Goal: Information Seeking & Learning: Learn about a topic

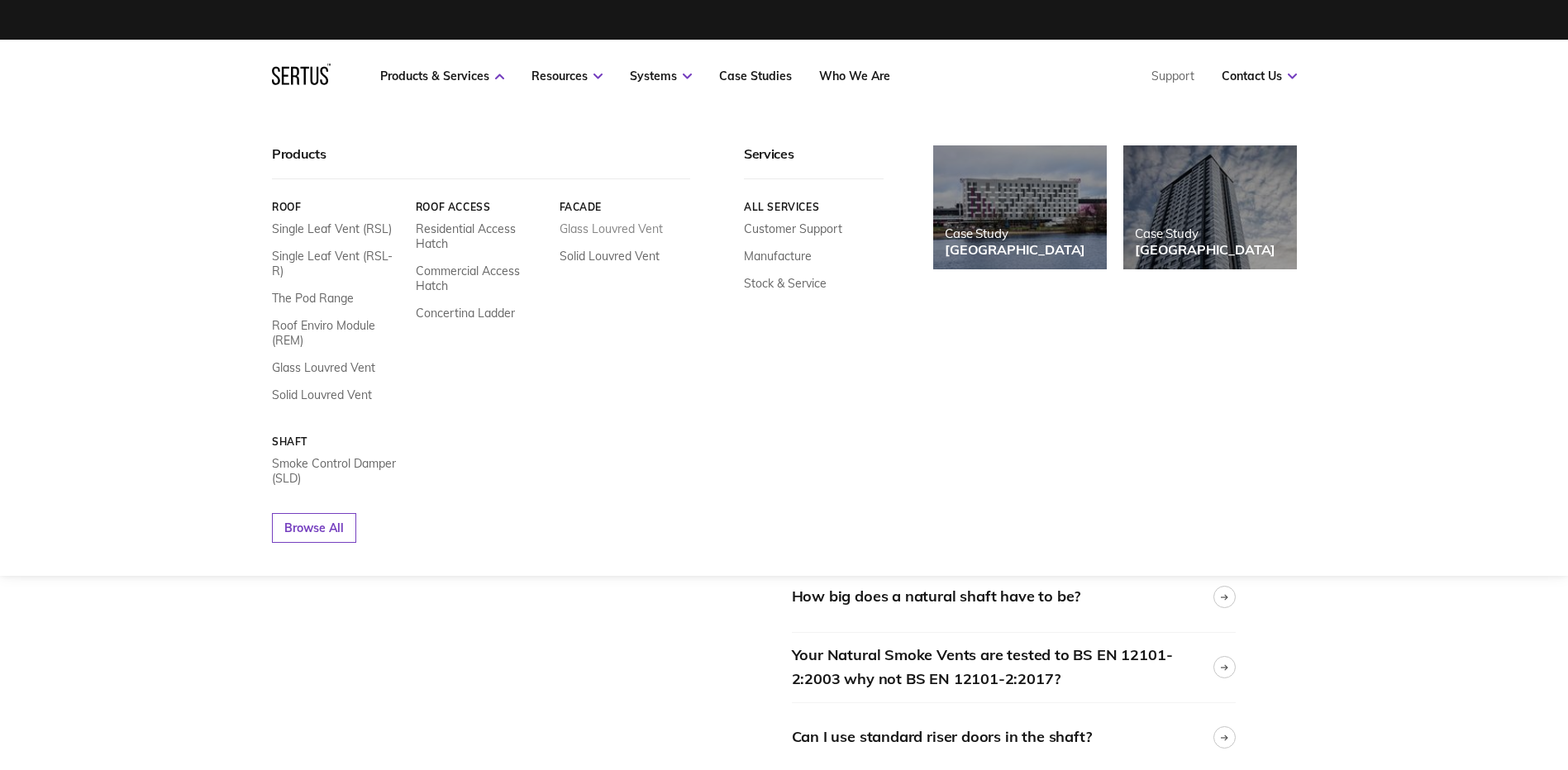
click at [578, 230] on link "Glass Louvred Vent" at bounding box center [610, 229] width 103 height 15
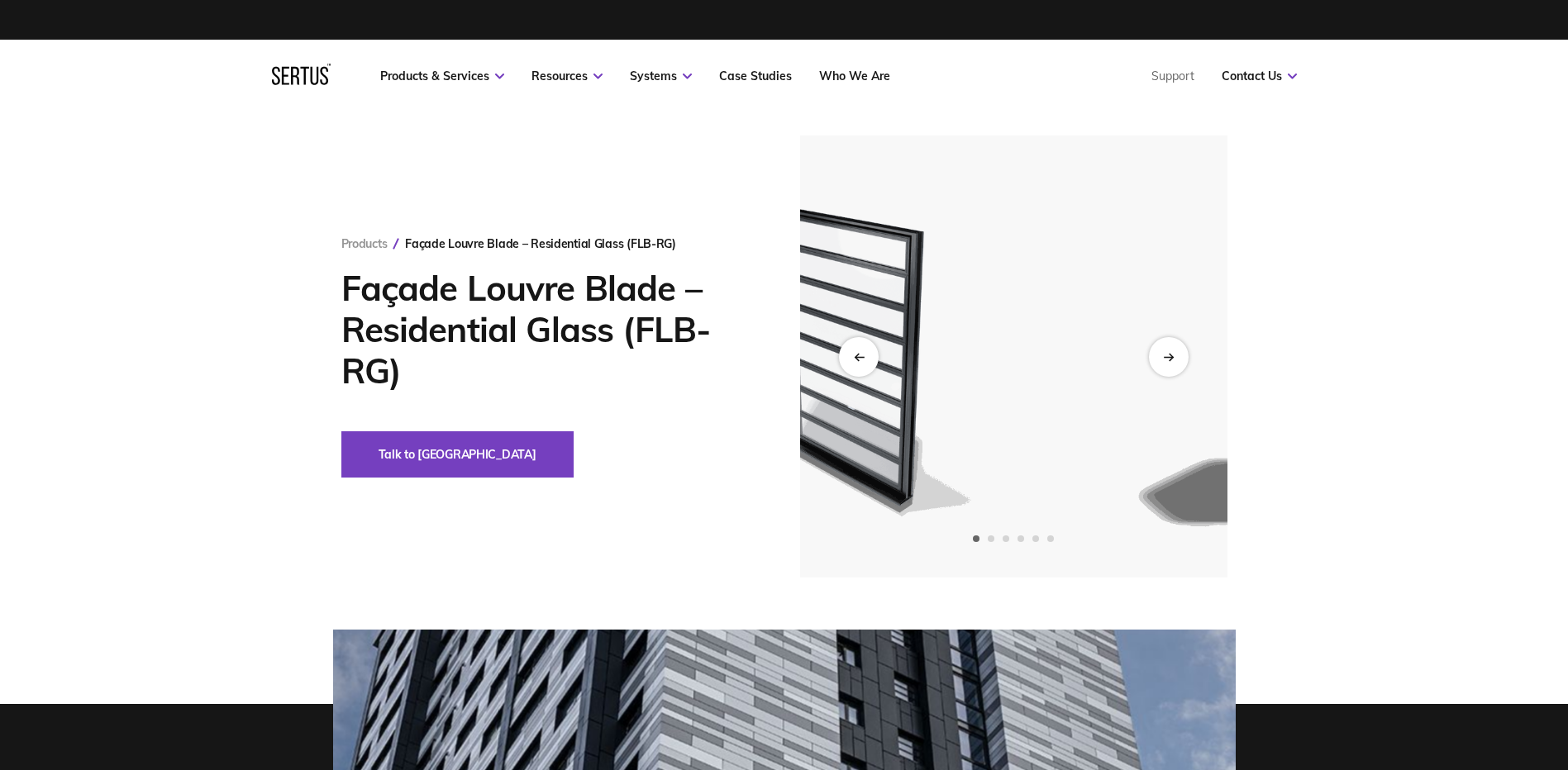
click at [819, 316] on img at bounding box center [853, 356] width 405 height 442
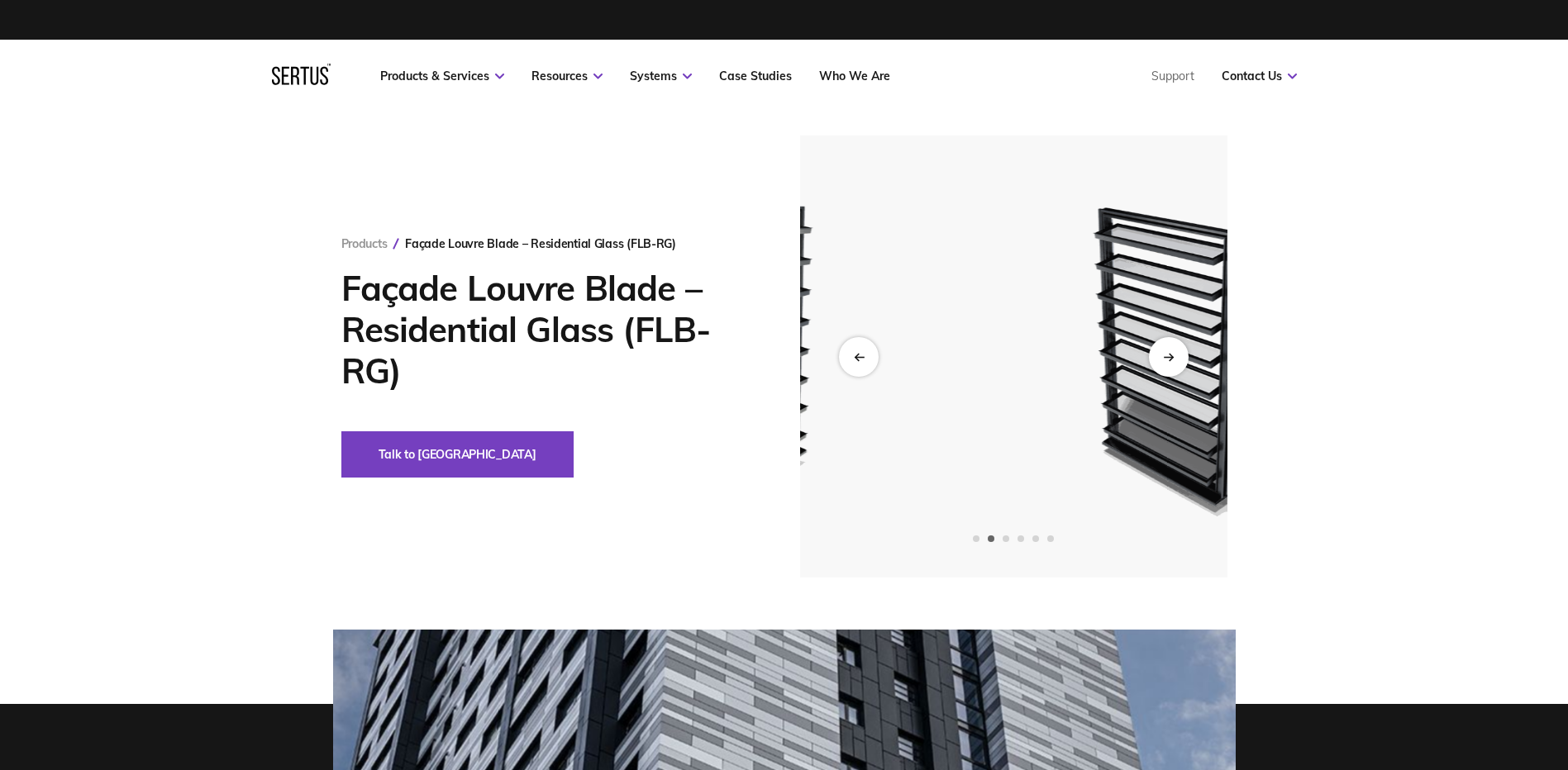
click at [733, 335] on div "Products Façade Louvre Blade – Residential Glass (FLB-RG) Façade Louvre Blade –…" at bounding box center [784, 356] width 969 height 442
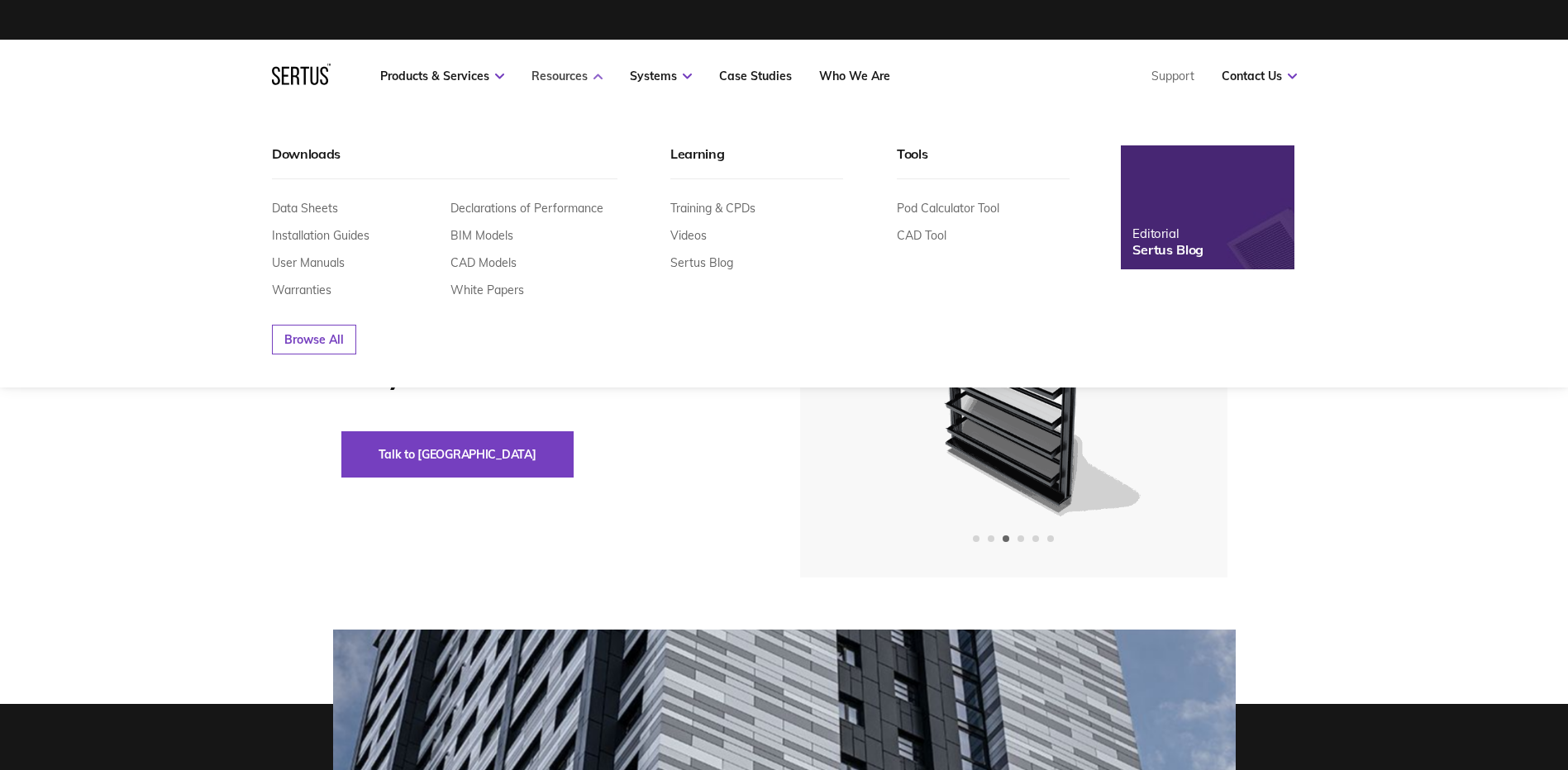
click at [577, 78] on link "Resources" at bounding box center [566, 76] width 71 height 15
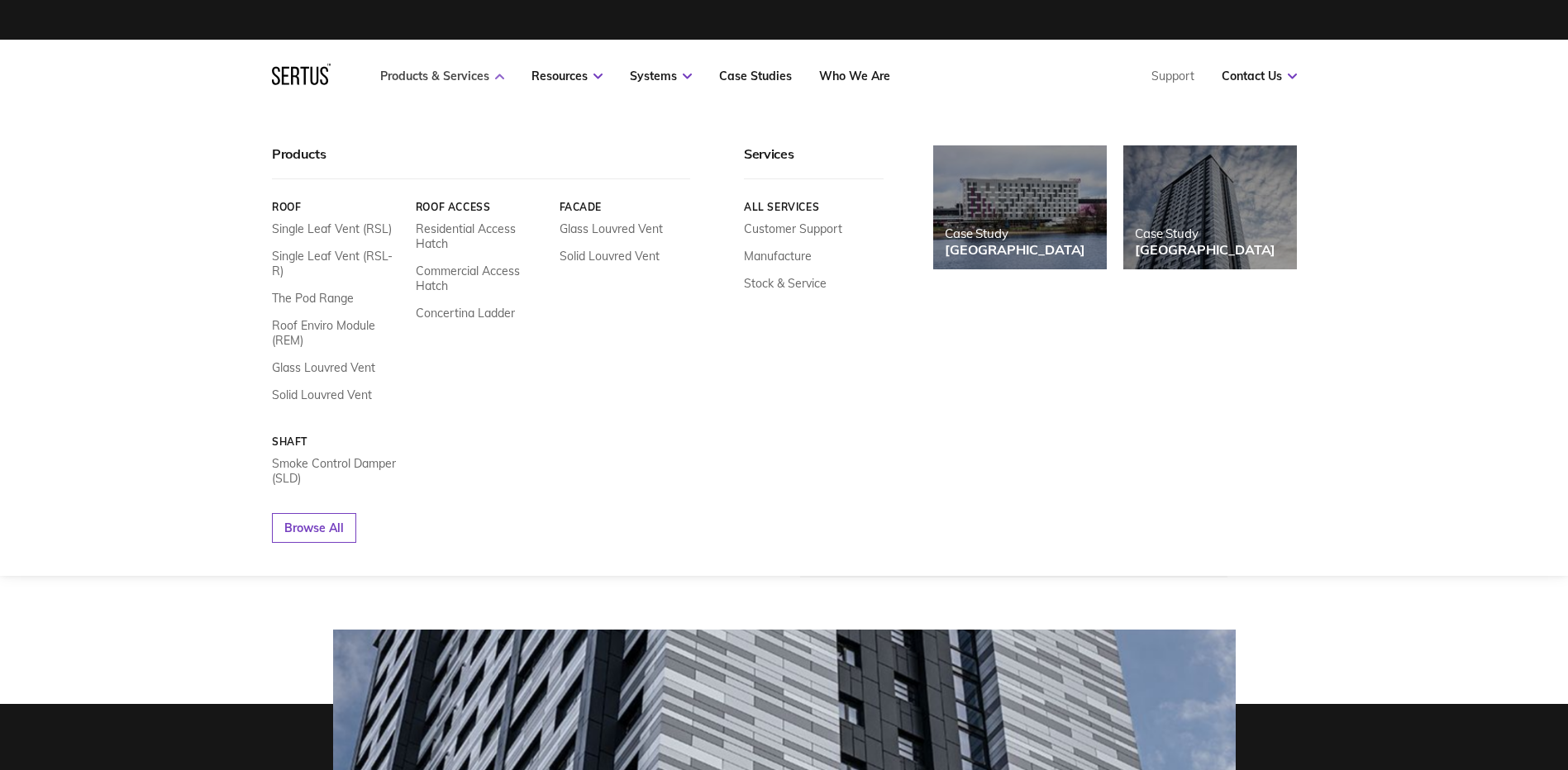
click at [407, 75] on link "Products & Services" at bounding box center [442, 76] width 124 height 15
